Goal: Transaction & Acquisition: Download file/media

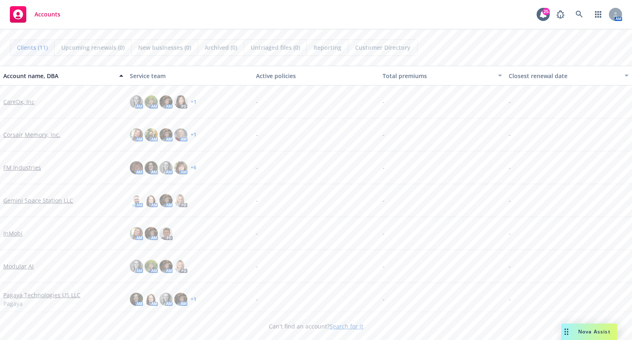
click at [508, 51] on div "Clients (11) Upcoming renewals (0) New businesses (0) Archived (0) Untriaged fi…" at bounding box center [316, 47] width 612 height 16
click at [33, 134] on link "Corsair Memory, Inc." at bounding box center [31, 134] width 57 height 9
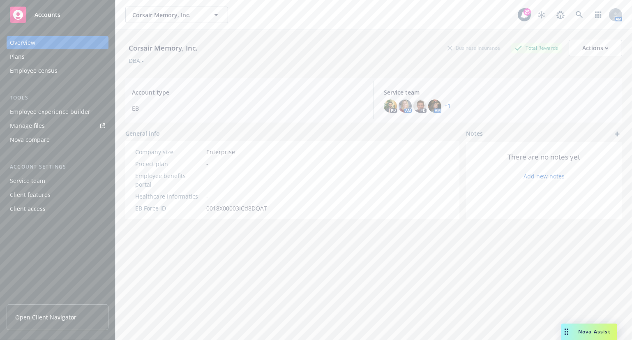
click at [50, 125] on link "Manage files" at bounding box center [58, 125] width 102 height 13
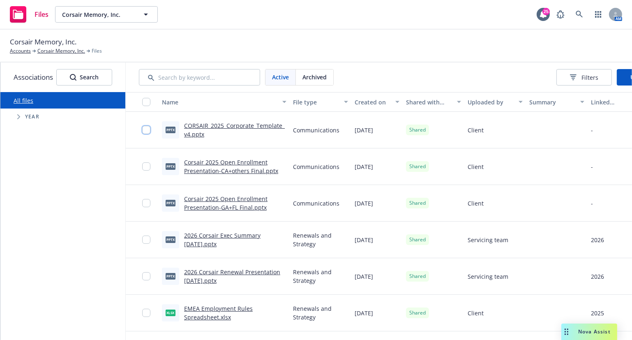
click at [147, 127] on input "checkbox" at bounding box center [146, 130] width 8 height 8
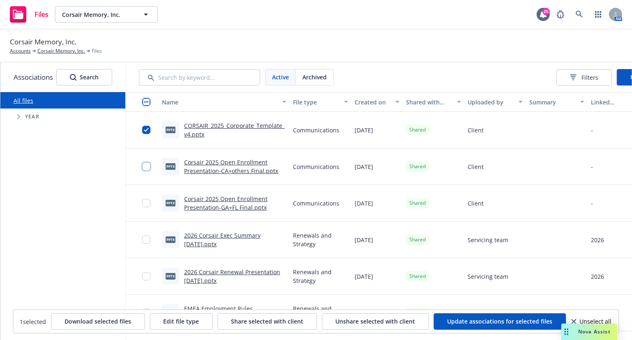
click at [146, 164] on input "checkbox" at bounding box center [146, 166] width 8 height 8
click at [146, 205] on input "checkbox" at bounding box center [146, 203] width 8 height 8
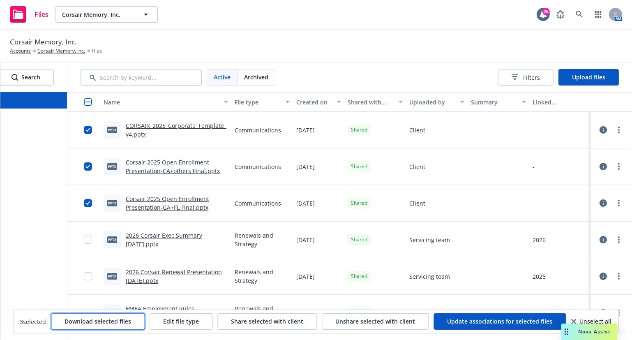
click at [122, 322] on span "Download selected files" at bounding box center [98, 321] width 67 height 8
